Goal: Task Accomplishment & Management: Manage account settings

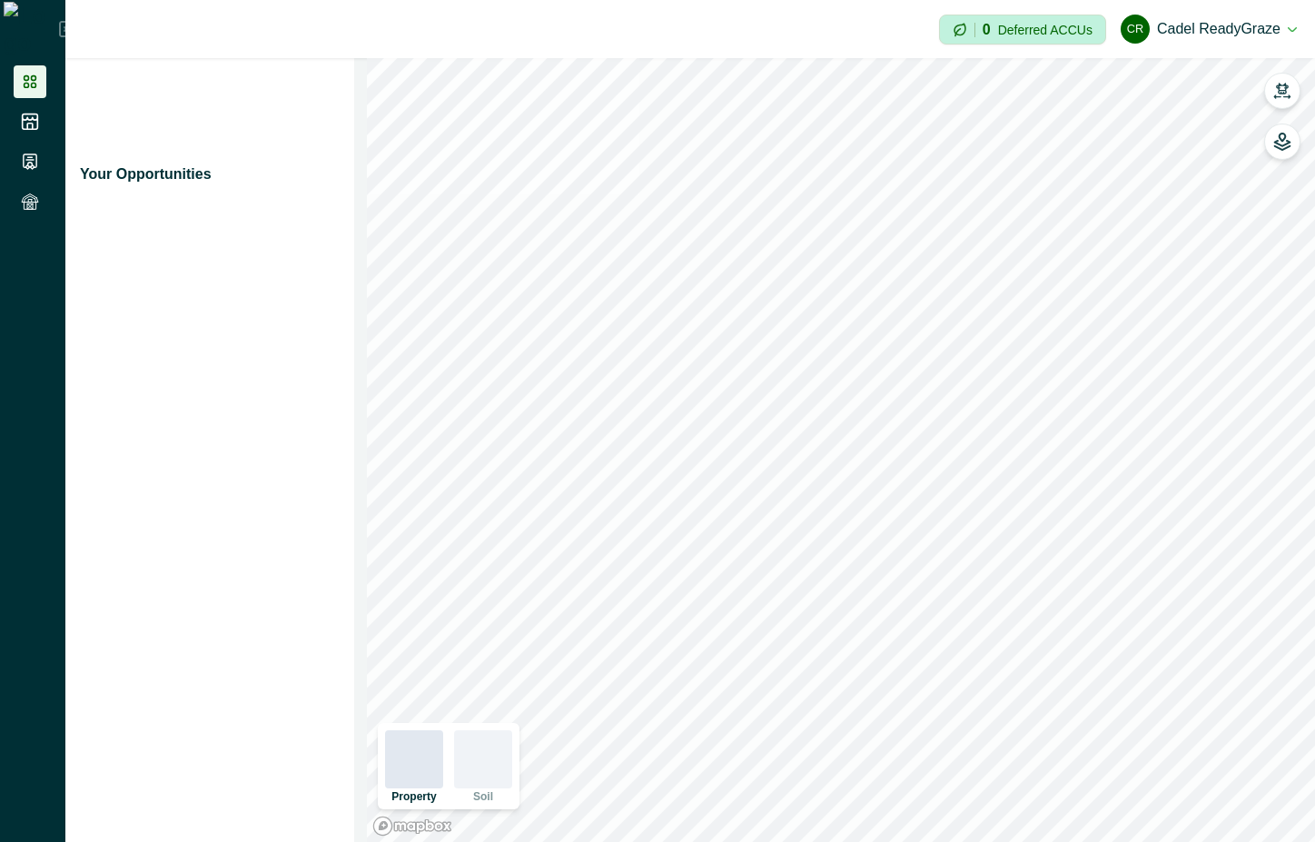
click at [39, 149] on li at bounding box center [30, 161] width 33 height 33
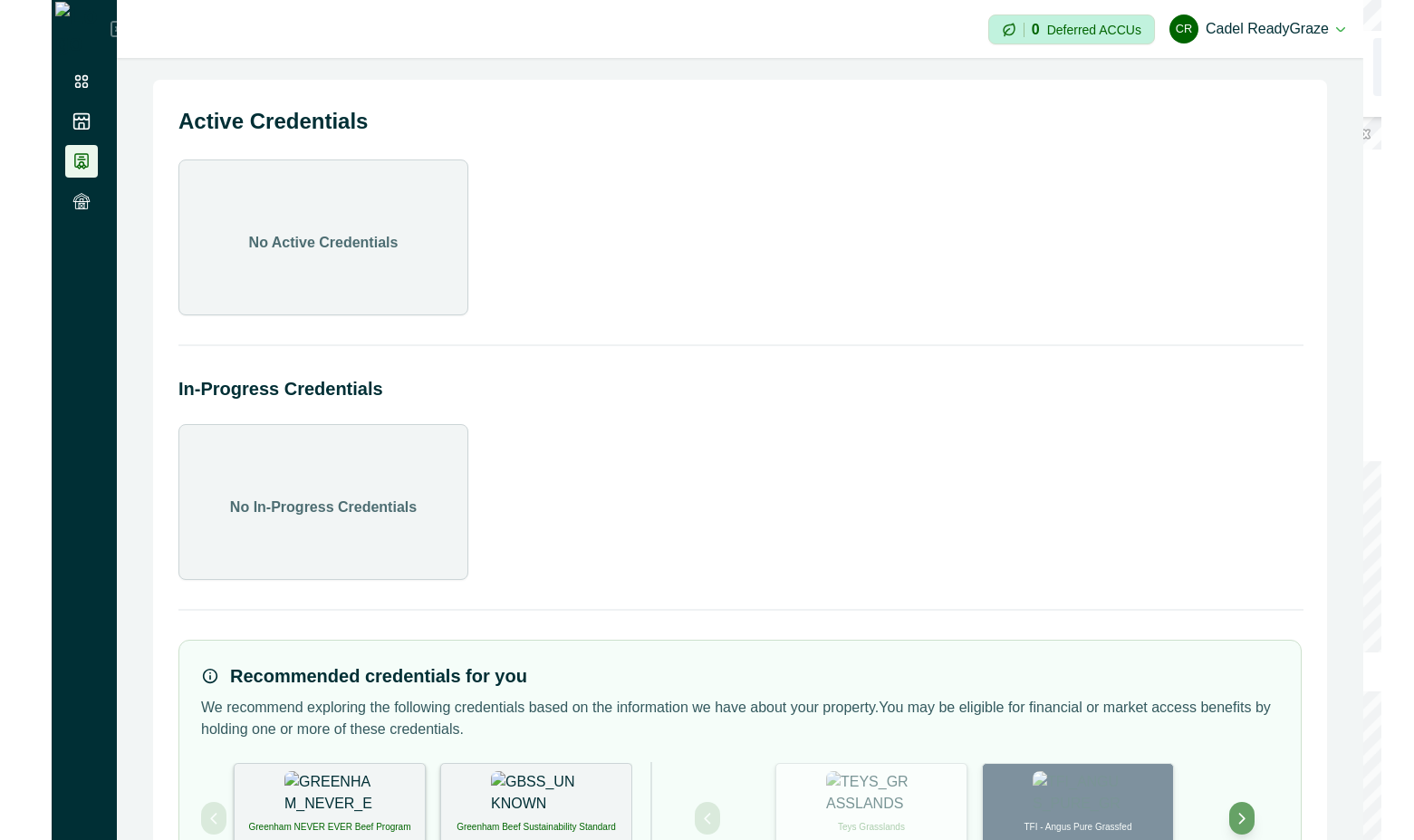
scroll to position [104, 0]
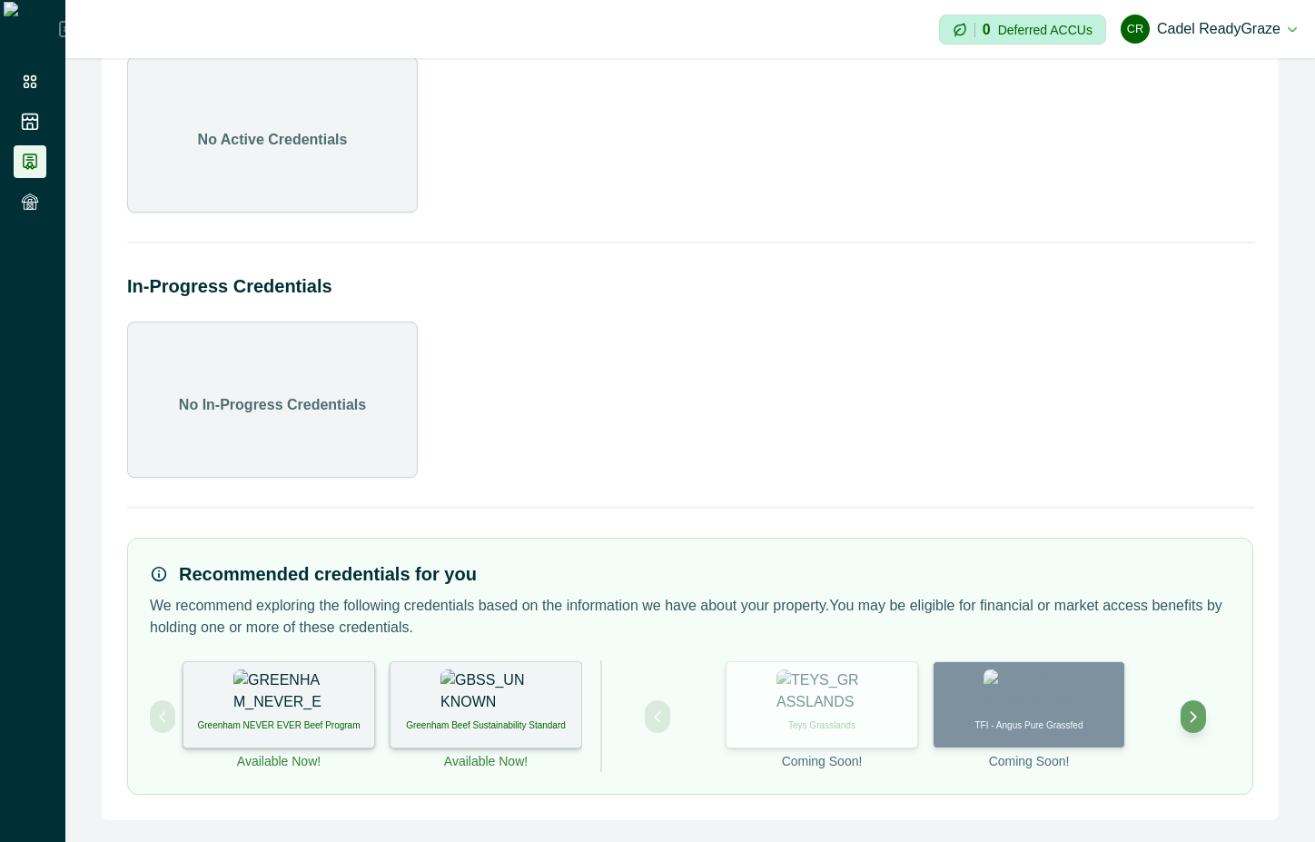
click at [289, 704] on img at bounding box center [278, 691] width 91 height 45
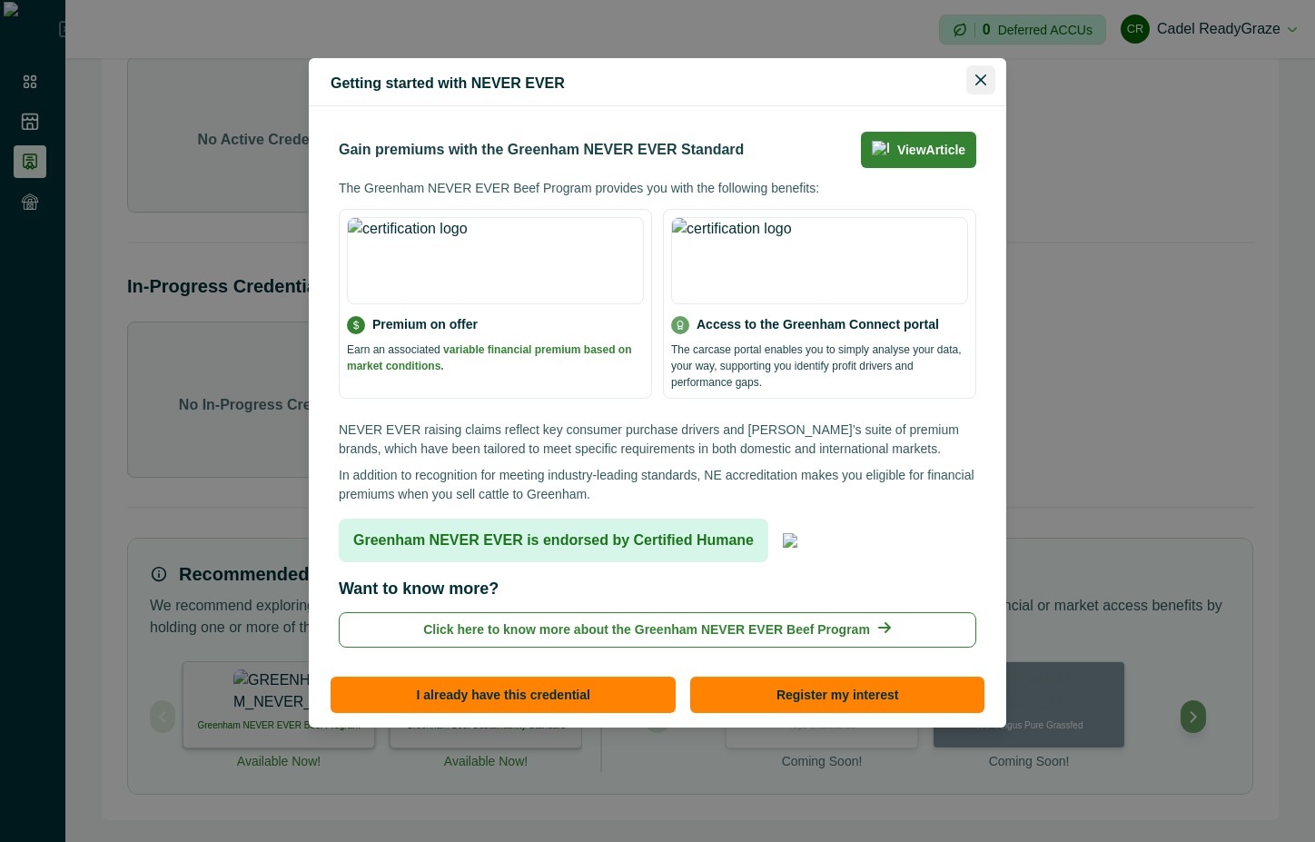
click at [975, 83] on icon "Close" at bounding box center [980, 79] width 11 height 11
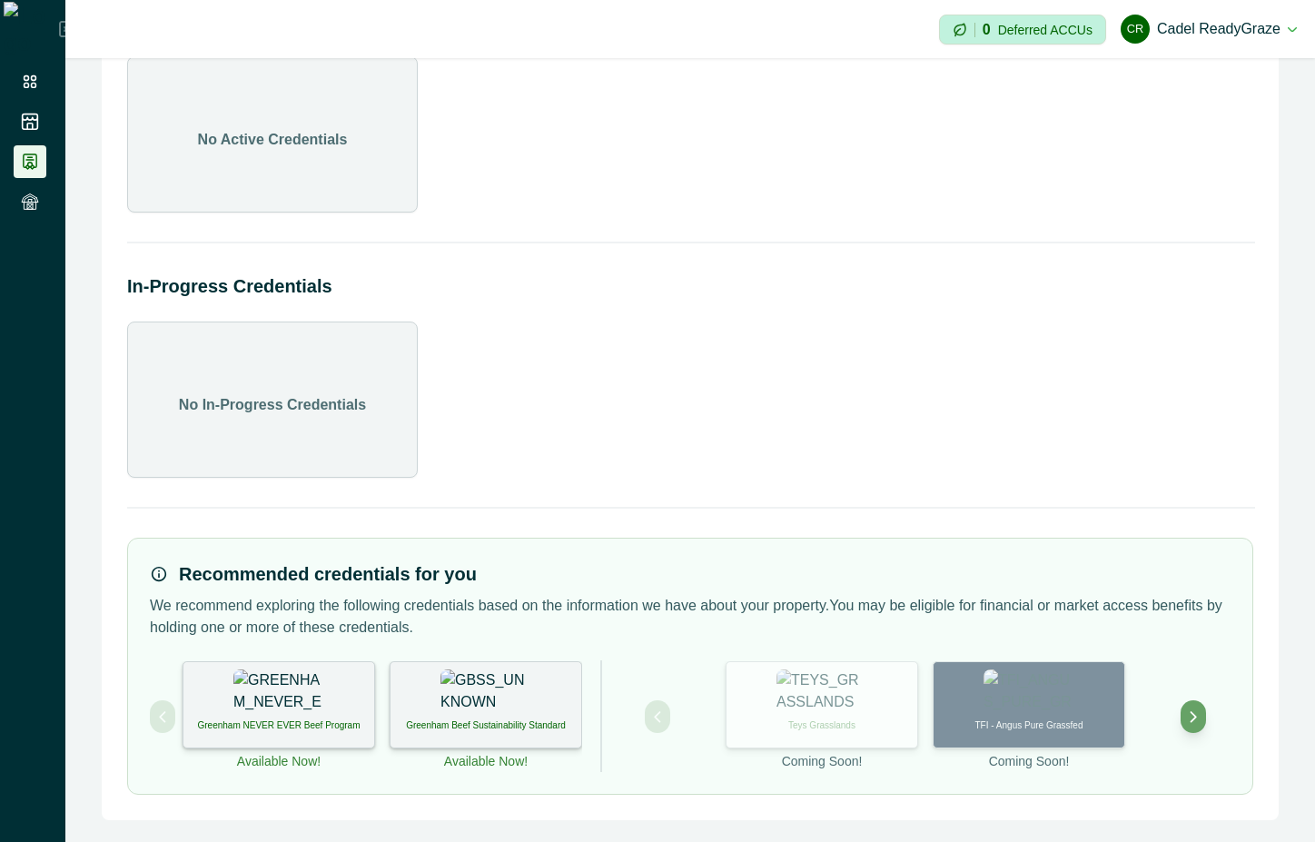
click at [567, 733] on div "Greenham Beef Sustainability Standard" at bounding box center [485, 704] width 192 height 87
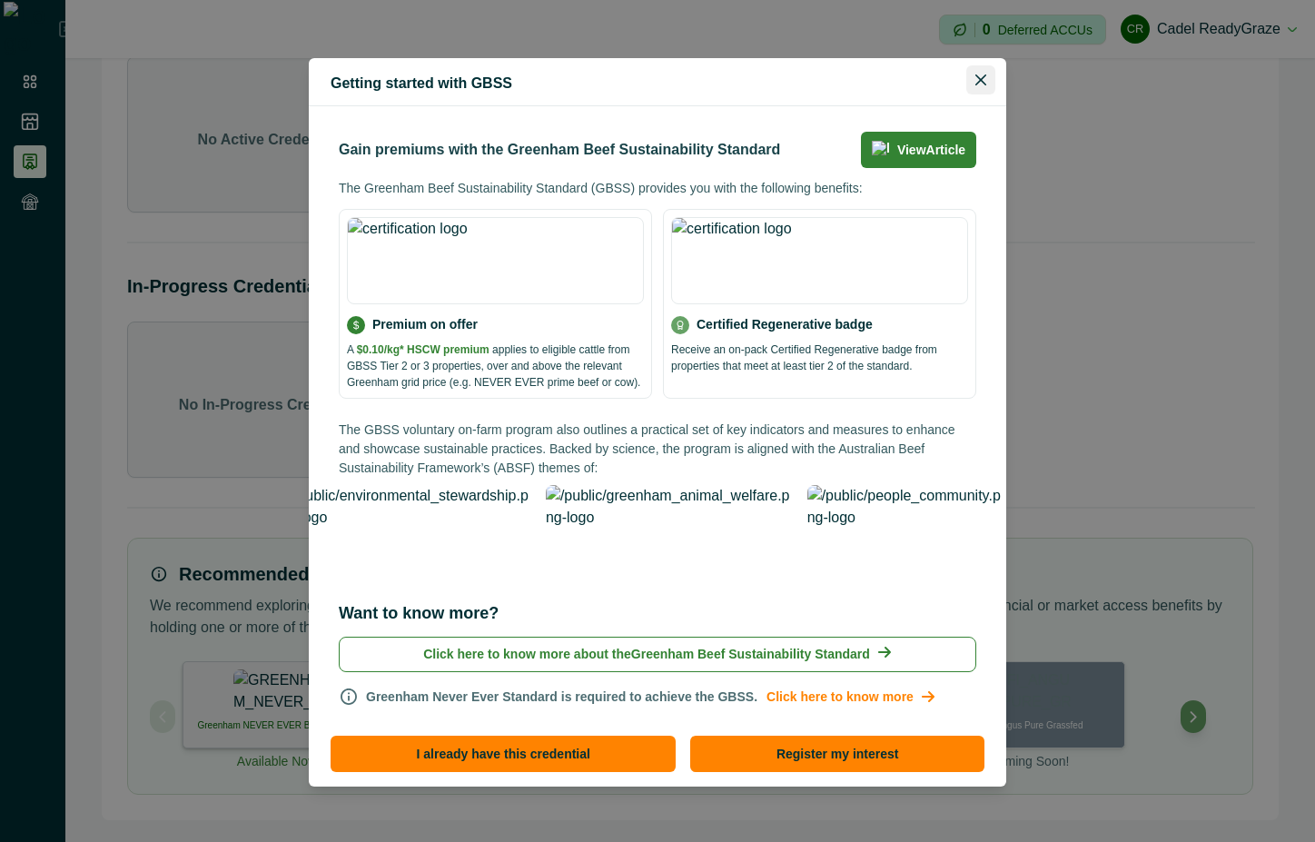
click at [989, 81] on button "Close" at bounding box center [980, 79] width 29 height 29
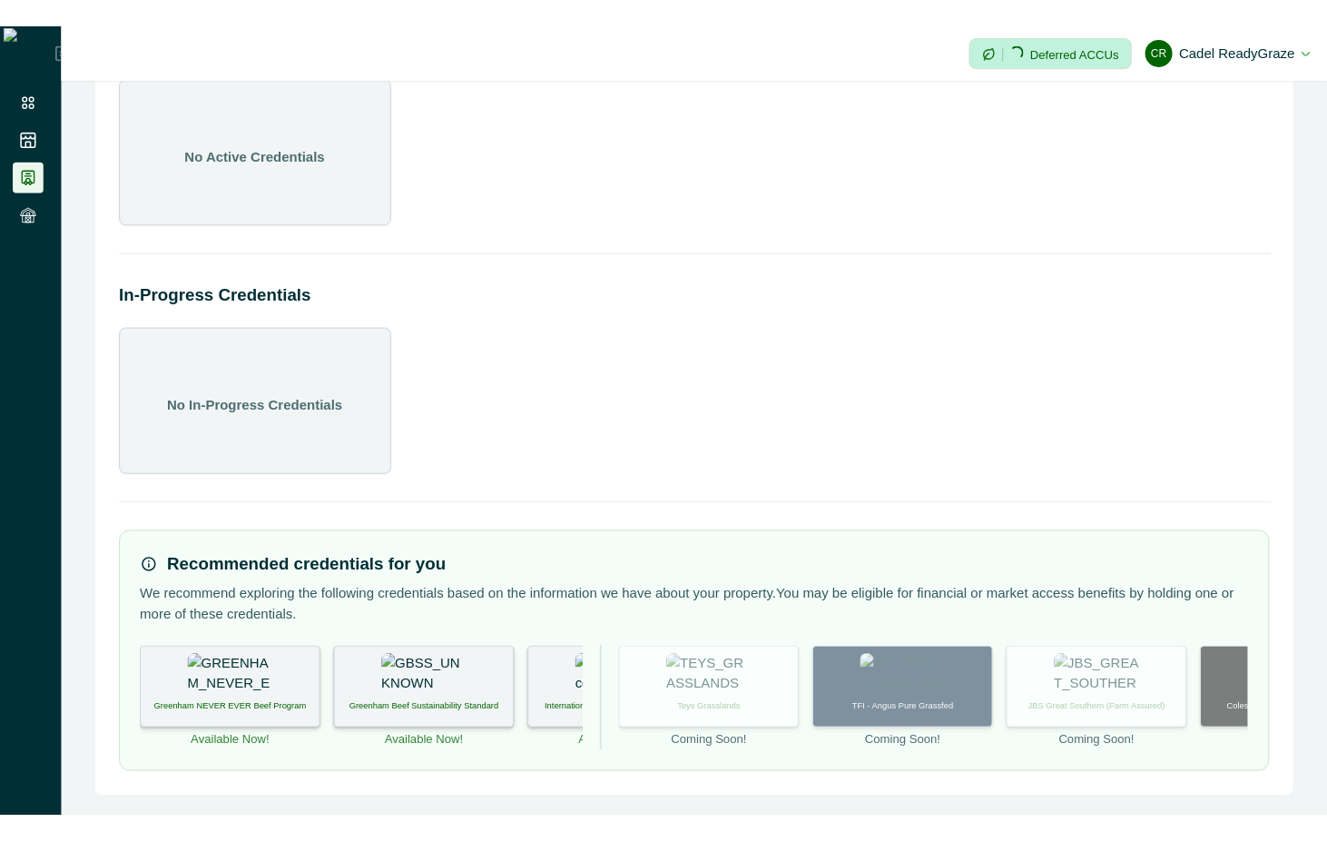
scroll to position [0, 0]
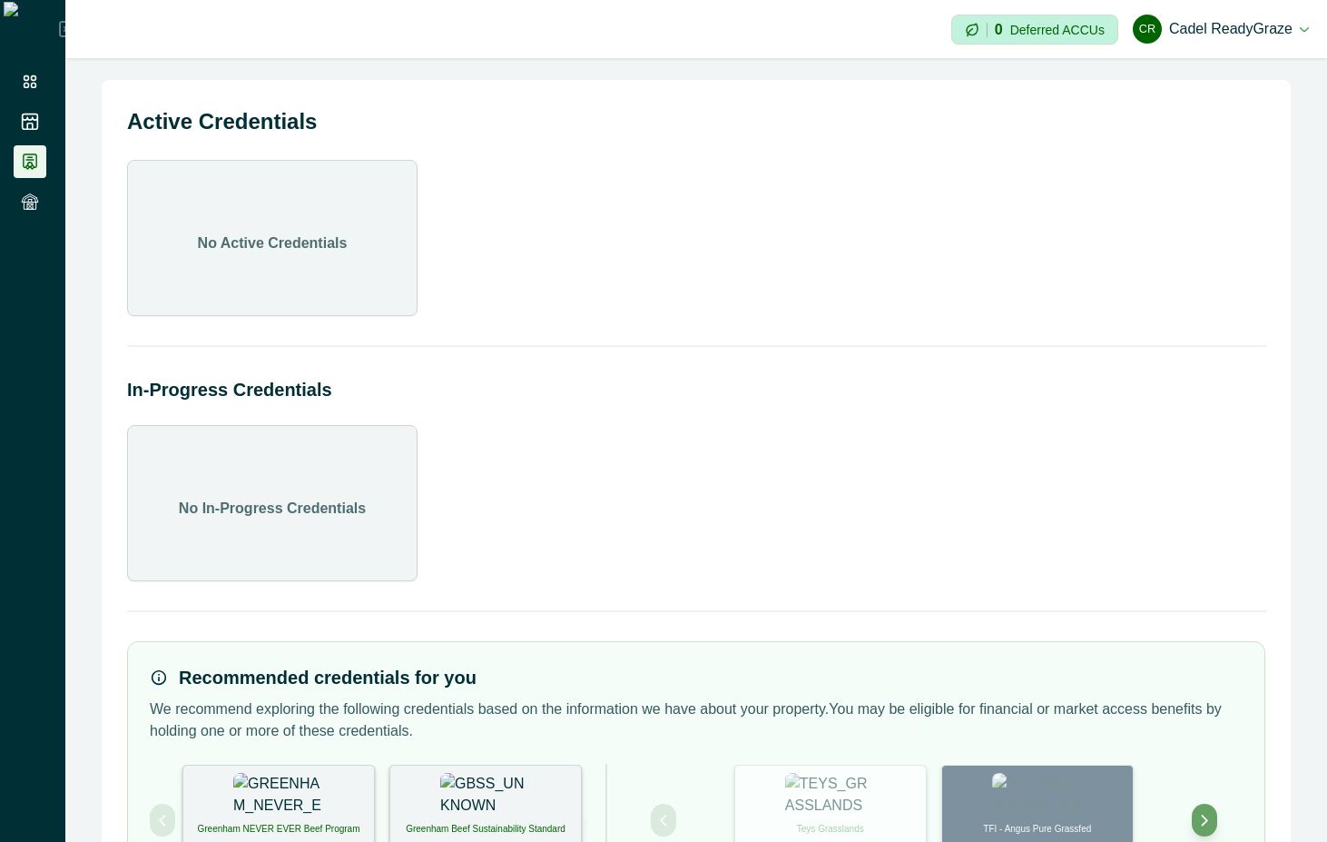
click at [1278, 25] on button "[PERSON_NAME] ReadyGraze" at bounding box center [1221, 29] width 176 height 44
click at [1232, 80] on button "Sign out" at bounding box center [1208, 81] width 202 height 30
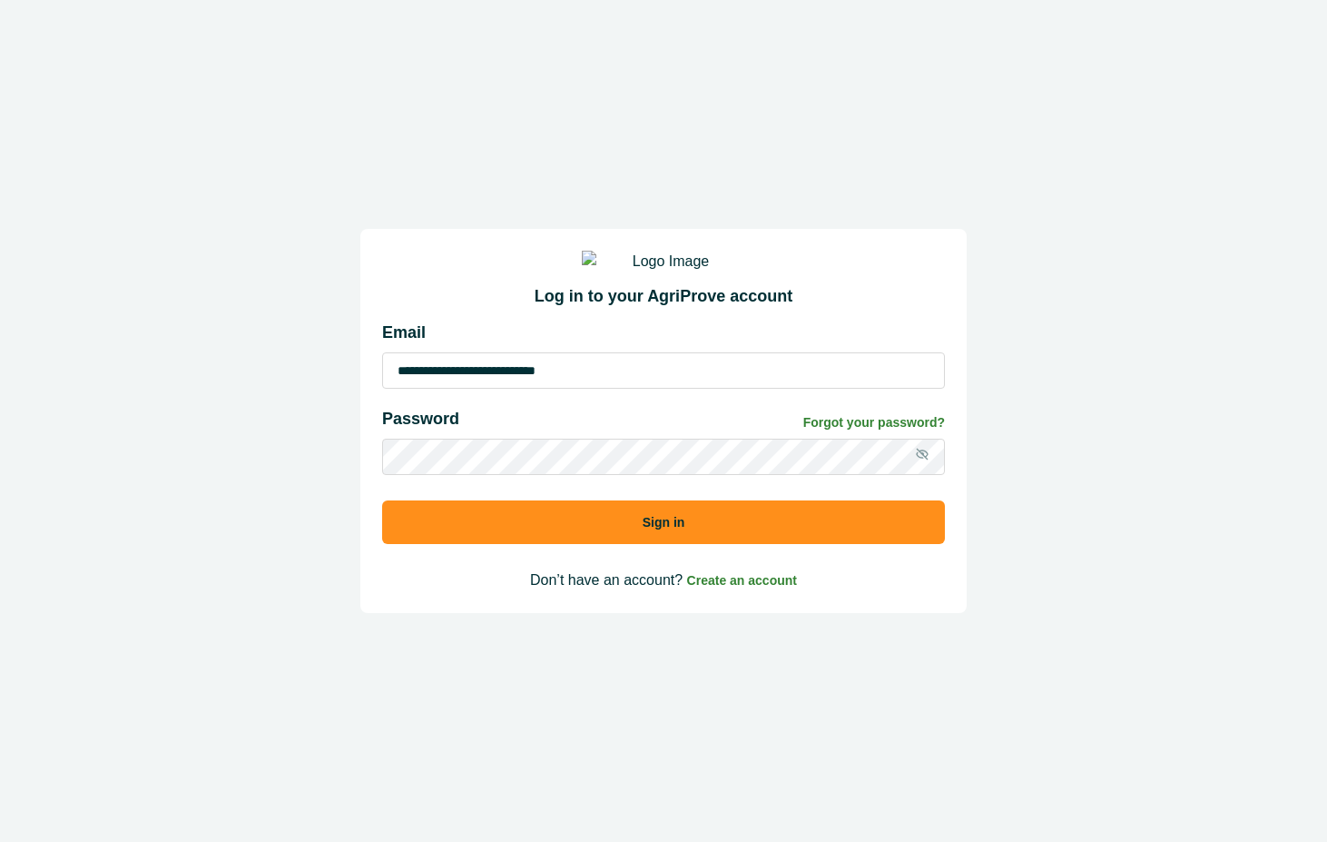
click at [661, 380] on input "**********" at bounding box center [663, 370] width 563 height 36
type input "**********"
click at [832, 534] on button "Sign in" at bounding box center [663, 522] width 563 height 44
